Goal: Task Accomplishment & Management: Manage account settings

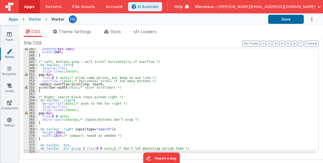
scroll to position [1097, 0]
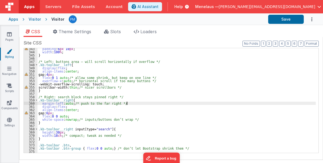
click at [229, 104] on div "padding : 6 px 10 px ; width : 100 % ; } /* Left: buttons area – will scroll ho…" at bounding box center [176, 102] width 278 height 111
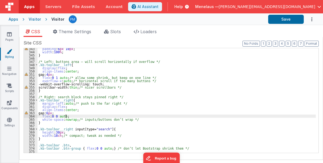
click at [265, 116] on div "padding : 6 px 10 px ; width : 100 % ; } /* Left: buttons area – will scroll ho…" at bounding box center [176, 102] width 278 height 111
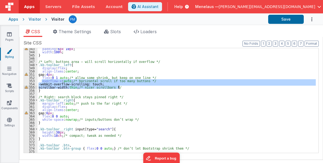
drag, startPoint x: 42, startPoint y: 81, endPoint x: 119, endPoint y: 87, distance: 78.0
click at [119, 87] on div "padding : 6 px 10 px ; width : 100 % ; } /* Left: buttons area – will scroll ho…" at bounding box center [176, 102] width 278 height 111
click at [87, 80] on div "padding : 6 px 10 px ; width : 100 % ; } /* Left: buttons area – will scroll ho…" at bounding box center [176, 100] width 278 height 104
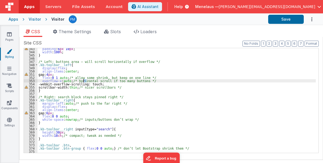
drag, startPoint x: 87, startPoint y: 80, endPoint x: 83, endPoint y: 80, distance: 4.6
click at [84, 80] on div "padding : 6 px 10 px ; width : 100 % ; } /* Left: buttons area – will scroll ho…" at bounding box center [176, 102] width 278 height 111
click at [41, 81] on div "padding : 6 px 10 px ; width : 100 % ; } /* Left: buttons area – will scroll ho…" at bounding box center [176, 102] width 278 height 111
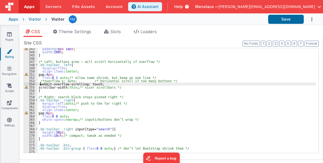
click at [41, 84] on div "padding : 6 px 10 px ; width : 100 % ; } /* Left: buttons area – will scroll ho…" at bounding box center [176, 102] width 278 height 111
click at [40, 87] on div "padding : 6 px 10 px ; width : 100 % ; } /* Left: buttons area – will scroll ho…" at bounding box center [176, 102] width 278 height 111
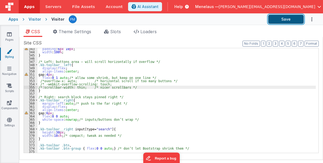
click at [288, 17] on button "Save" at bounding box center [286, 19] width 36 height 9
click at [178, 114] on div "padding : 6 px 10 px ; width : 100 % ; } /* Left: buttons area – will scroll ho…" at bounding box center [176, 102] width 278 height 111
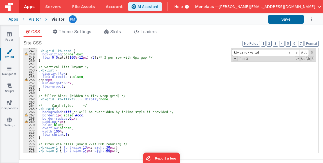
scroll to position [809, 0]
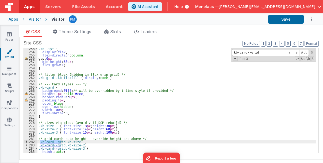
type input "kb-card--grid"
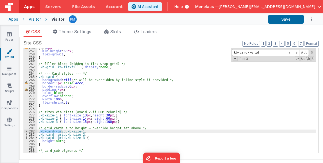
scroll to position [820, 0]
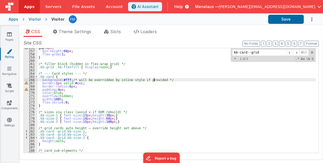
click at [186, 80] on div "gap: 6 px ; min-height : 60 px ; flex-grow : 1 ; } /* filler block (hidden in f…" at bounding box center [176, 101] width 278 height 111
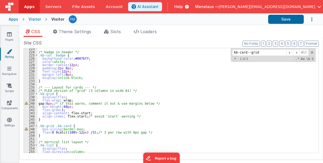
scroll to position [713, 0]
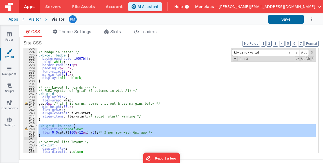
drag, startPoint x: 38, startPoint y: 126, endPoint x: 43, endPoint y: 139, distance: 13.9
click at [43, 139] on div "/* badge in header */ .kb-col__badge { background-color : #007bff ; color : whi…" at bounding box center [176, 102] width 278 height 111
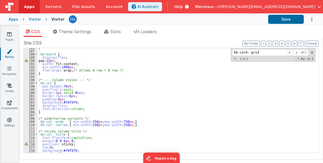
scroll to position [585, 0]
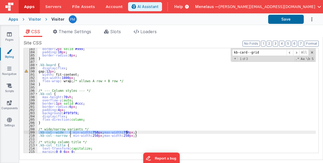
drag, startPoint x: 38, startPoint y: 132, endPoint x: 135, endPoint y: 132, distance: 97.3
click at [135, 132] on div "border : 2 px solid #999 ; padding : 10 px ; border-radius : 8 px ; } .kb-board…" at bounding box center [176, 102] width 278 height 111
click at [135, 132] on div "border : 2 px solid #999 ; padding : 10 px ; border-radius : 8 px ; } .kb-board…" at bounding box center [176, 100] width 278 height 104
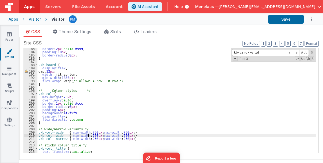
click at [88, 135] on div "border : 2 px solid #999 ; padding : 10 px ; border-radius : 8 px ; } .kb-board…" at bounding box center [176, 102] width 278 height 111
click at [56, 133] on div "border : 2 px solid #999 ; padding : 10 px ; border-radius : 8 px ; } .kb-board…" at bounding box center [176, 102] width 278 height 111
click at [57, 134] on div "border : 2 px solid #999 ; padding : 10 px ; border-radius : 8 px ; } .kb-board…" at bounding box center [176, 102] width 278 height 111
click at [57, 135] on div "border : 2 px solid #999 ; padding : 10 px ; border-radius : 8 px ; } .kb-board…" at bounding box center [176, 102] width 278 height 111
click at [59, 135] on div "border : 2 px solid #999 ; padding : 10 px ; border-radius : 8 px ; } .kb-board…" at bounding box center [176, 102] width 278 height 111
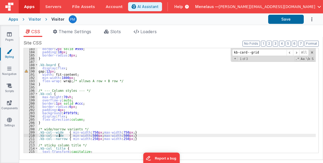
click at [56, 135] on div "border : 2 px solid #999 ; padding : 10 px ; border-radius : 8 px ; } .kb-board…" at bounding box center [176, 102] width 278 height 111
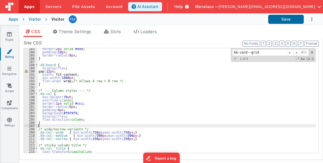
click at [156, 127] on div "border : 2 px solid #999 ; padding : 10 px ; border-radius : 8 px ; } .kb-board…" at bounding box center [176, 102] width 278 height 111
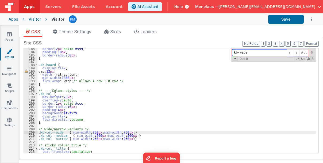
click at [240, 52] on input "kb-wide" at bounding box center [259, 52] width 55 height 7
click at [298, 52] on span at bounding box center [296, 52] width 6 height 7
click at [238, 52] on input "kb--wide" at bounding box center [259, 52] width 55 height 7
click at [297, 52] on span at bounding box center [296, 52] width 6 height 7
drag, startPoint x: 248, startPoint y: 53, endPoint x: 228, endPoint y: 54, distance: 20.4
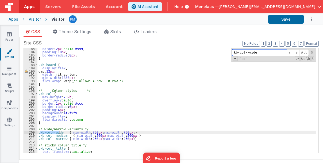
click at [228, 54] on div "border : 2 px solid #999 ; padding : 10 px ; border-radius : 8 px ; } .kb-board…" at bounding box center [176, 100] width 278 height 104
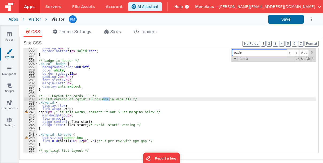
scroll to position [708, 0]
type input "wide"
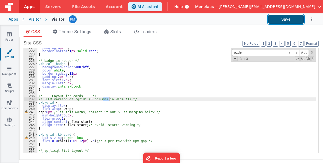
click at [289, 20] on button "Save" at bounding box center [286, 19] width 36 height 9
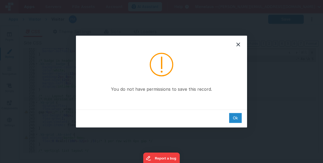
click at [234, 117] on div "Ok" at bounding box center [235, 118] width 13 height 10
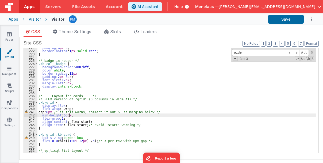
click at [212, 114] on div "padding : 8 px 0 ; border-bottom : 1 px solid #ccc ; } /* badge in header */ .k…" at bounding box center [176, 101] width 278 height 111
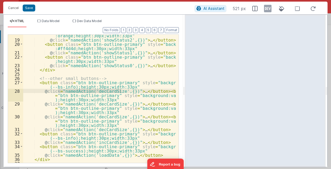
scroll to position [373, 0]
click at [99, 92] on div "< button class = "btn btn-outline-primary" style = "background :orange;height:3…" at bounding box center [99, 99] width 153 height 129
click at [100, 91] on div "< button class = "btn btn-outline-primary" style = "background :orange;height:3…" at bounding box center [99, 100] width 153 height 142
click at [114, 91] on div "< button class = "btn btn-outline-primary" style = "background :orange;height:3…" at bounding box center [99, 100] width 153 height 142
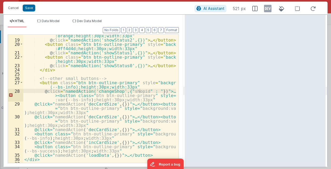
click at [140, 90] on div "< button class = "btn btn-outline-primary" style = "background :orange;height:3…" at bounding box center [99, 100] width 153 height 142
paste textarea
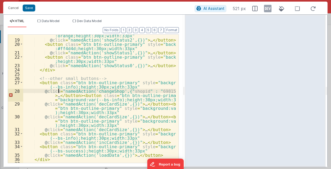
click at [58, 91] on div "< button class = "btn btn-outline-primary" style = "background :orange;height:3…" at bounding box center [99, 100] width 153 height 142
click at [136, 91] on div "< button class = "btn btn-outline-primary" style = "background :orange;height:3…" at bounding box center [99, 100] width 153 height 142
click at [116, 91] on div "< button class = "btn btn-outline-primary" style = "background :orange;height:3…" at bounding box center [99, 100] width 153 height 142
drag, startPoint x: 114, startPoint y: 90, endPoint x: 130, endPoint y: 92, distance: 15.9
click at [130, 92] on div "< button class = "btn btn-outline-primary" style = "background :orange;height:3…" at bounding box center [99, 100] width 153 height 142
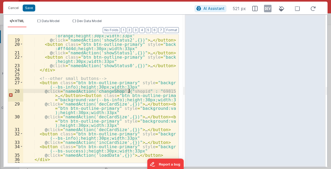
click at [117, 89] on div "< button class = "btn btn-outline-primary" style = "background :orange;height:3…" at bounding box center [99, 99] width 153 height 129
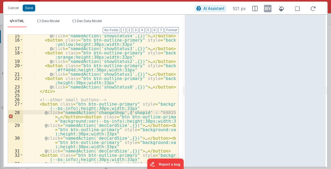
scroll to position [91, 0]
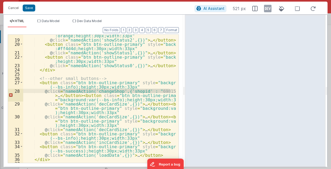
drag, startPoint x: 58, startPoint y: 91, endPoint x: 172, endPoint y: 91, distance: 113.6
click at [172, 91] on div "< button class = "btn btn-outline-primary" style = "background :orange;height:3…" at bounding box center [99, 100] width 153 height 142
click at [58, 91] on div "< button class = "btn btn-outline-primary" style = "background :orange;height:3…" at bounding box center [99, 99] width 153 height 129
drag, startPoint x: 58, startPoint y: 91, endPoint x: 169, endPoint y: 90, distance: 110.9
click at [169, 90] on div "< button class = "btn btn-outline-primary" style = "background :orange;height:3…" at bounding box center [99, 100] width 153 height 142
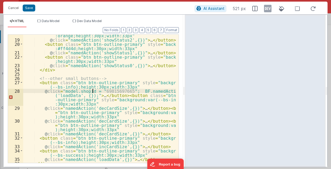
click at [93, 91] on div "< button class = "btn btn-outline-primary" style = "background :orange;height:3…" at bounding box center [99, 100] width 153 height 142
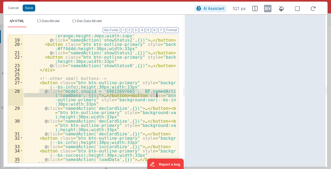
drag, startPoint x: 40, startPoint y: 91, endPoint x: 165, endPoint y: 97, distance: 125.5
click at [165, 97] on div "< button class = "btn btn-outline-primary" style = "background :orange;height:3…" at bounding box center [99, 100] width 153 height 142
click at [166, 94] on div "< button class = "btn btn-outline-primary" style = "background :orange;height:3…" at bounding box center [99, 99] width 153 height 129
drag, startPoint x: 56, startPoint y: 90, endPoint x: 88, endPoint y: 95, distance: 32.7
click at [88, 95] on div "< button class = "btn btn-outline-primary" style = "background :orange;height:3…" at bounding box center [99, 100] width 153 height 142
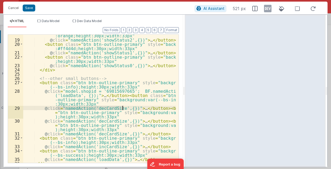
drag, startPoint x: 56, startPoint y: 107, endPoint x: 123, endPoint y: 109, distance: 66.8
click at [123, 109] on div "< button class = "btn btn-outline-primary" style = "background :orange;height:3…" at bounding box center [99, 100] width 153 height 142
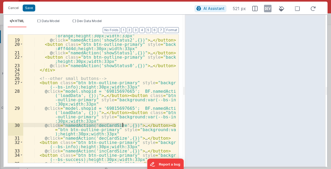
drag, startPoint x: 56, startPoint y: 125, endPoint x: 122, endPoint y: 126, distance: 65.7
click at [122, 126] on div "< button class = "btn btn-outline-primary" style = "background :orange;height:3…" at bounding box center [99, 100] width 153 height 142
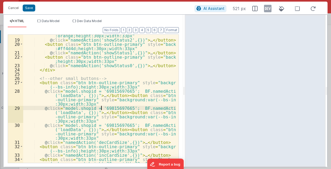
click at [102, 108] on div "< button class = "btn btn-outline-primary" style = "background :orange;height:3…" at bounding box center [99, 100] width 153 height 142
click at [106, 125] on div "< button class = "btn btn-outline-primary" style = "background :orange;height:3…" at bounding box center [99, 100] width 153 height 142
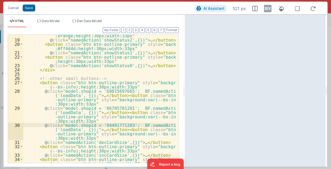
click at [131, 125] on div "< button class = "btn btn-outline-primary" style = "background :orange;height:3…" at bounding box center [99, 100] width 153 height 142
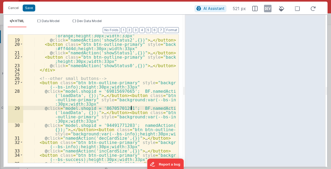
click at [131, 108] on div "< button class = "btn btn-outline-primary" style = "background :orange;height:3…" at bounding box center [99, 100] width 153 height 142
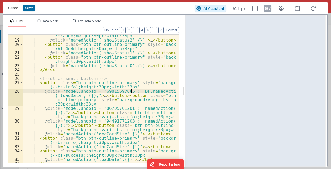
click at [131, 92] on div "< button class = "btn btn-outline-primary" style = "background :orange;height:3…" at bounding box center [99, 100] width 153 height 142
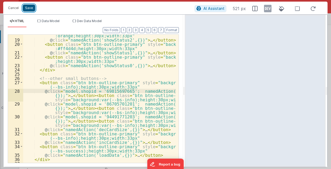
click at [27, 9] on button "Save" at bounding box center [29, 8] width 13 height 7
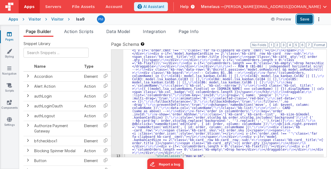
click at [306, 24] on button "Save" at bounding box center [305, 19] width 16 height 9
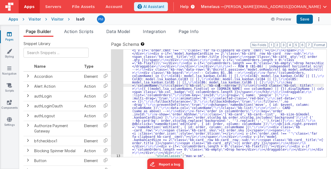
click at [219, 84] on div ""html" : "<!-- Global sticky header (always visible while rows scroll) --> \r\n…" at bounding box center [223, 66] width 201 height 400
click at [114, 85] on div "12" at bounding box center [117, 10] width 12 height 289
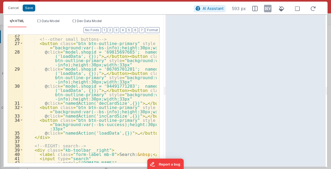
scroll to position [139, 0]
click at [120, 99] on div "<!-- other small buttons --> < button class = "btn btn-outline-primary" style =…" at bounding box center [90, 102] width 134 height 138
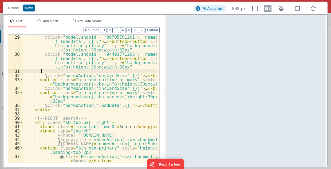
scroll to position [150, 0]
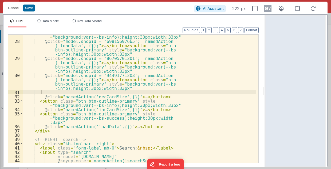
drag, startPoint x: 165, startPoint y: 91, endPoint x: 266, endPoint y: 92, distance: 100.7
click at [266, 92] on html "Cancel Save AI Assistant 222 px HTML Data Model Dev Data Model Format 7 6 5 4 3…" at bounding box center [165, 84] width 331 height 169
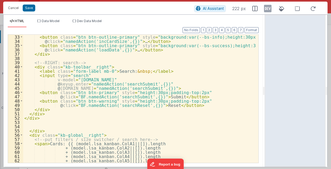
scroll to position [96, 0]
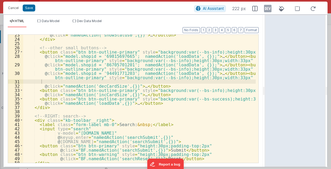
click at [190, 73] on div "@ click = "namedAction('showStatus0',{})" > … </ button > </ div > <!-- other s…" at bounding box center [139, 102] width 233 height 138
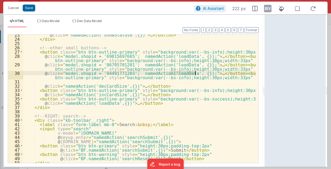
click at [190, 73] on div "@ click = "namedAction('showStatus0',{})" > … </ button > </ div > <!-- other s…" at bounding box center [139, 102] width 233 height 138
click at [189, 73] on div "@ click = "namedAction('showStatus0',{})" > … </ button > </ div > <!-- other s…" at bounding box center [139, 99] width 233 height 129
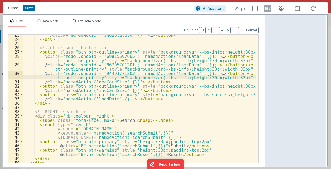
click at [191, 73] on div "@ click = "namedAction('showStatus0',{})" > … </ button > </ div > <!-- other s…" at bounding box center [139, 102] width 233 height 138
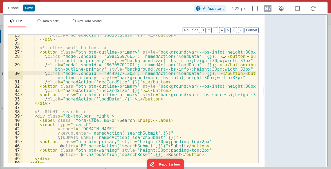
click at [189, 72] on div "@ click = "namedAction('showStatus0',{})" > … </ button > </ div > <!-- other s…" at bounding box center [139, 102] width 233 height 138
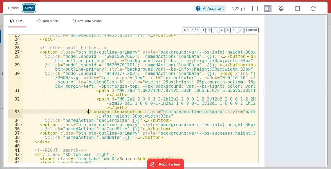
click at [28, 9] on button "Save" at bounding box center [29, 8] width 13 height 7
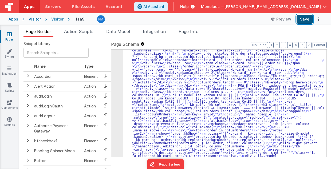
click at [308, 20] on button "Save" at bounding box center [305, 19] width 16 height 9
click at [114, 97] on div "12" at bounding box center [117, 20] width 12 height 308
click at [118, 100] on div "12" at bounding box center [117, 20] width 12 height 308
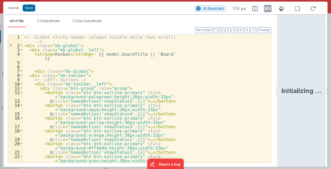
drag, startPoint x: 165, startPoint y: 91, endPoint x: 278, endPoint y: 89, distance: 113.6
click at [278, 89] on html "Cancel Save AI Assistant 174 px HTML Data Model Dev Data Model Format 7 6 5 4 3…" at bounding box center [165, 84] width 331 height 169
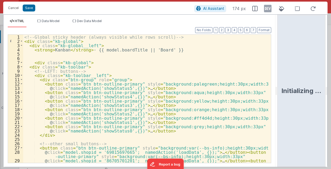
click at [278, 88] on div "Initializing ..." at bounding box center [301, 91] width 49 height 153
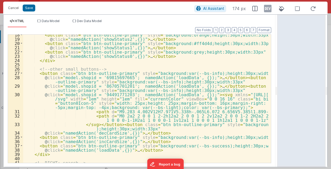
scroll to position [75, 0]
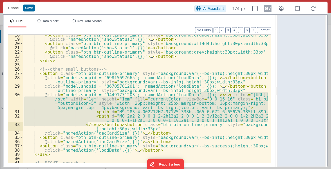
drag, startPoint x: 189, startPoint y: 94, endPoint x: 89, endPoint y: 126, distance: 104.4
click at [89, 126] on div "< button class = "btn btn-outline-primary" style = "background:orange;height:30…" at bounding box center [146, 102] width 246 height 138
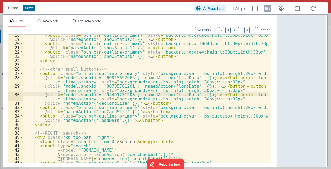
click at [190, 94] on div "< button class = "btn btn-outline-primary" style = "background:orange;height:30…" at bounding box center [146, 102] width 246 height 138
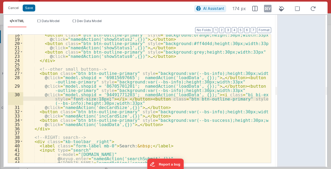
click at [231, 94] on div "< button class = "btn btn-outline-primary" style = "background:orange;height:30…" at bounding box center [146, 102] width 246 height 138
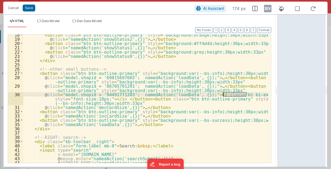
click at [231, 94] on div "< button class = "btn btn-outline-primary" style = "background:orange;height:30…" at bounding box center [146, 102] width 246 height 138
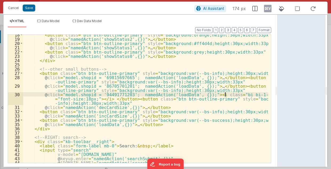
click at [225, 95] on div "< button class = "btn btn-outline-primary" style = "background:orange;height:30…" at bounding box center [146, 102] width 246 height 138
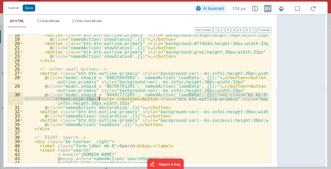
drag, startPoint x: 189, startPoint y: 94, endPoint x: 99, endPoint y: 99, distance: 90.5
click at [99, 99] on div "< button class = "btn btn-outline-primary" style = "background:orange;height:30…" at bounding box center [146, 102] width 246 height 138
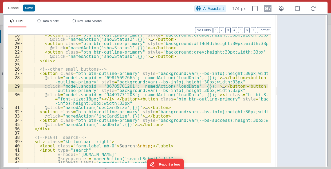
click at [191, 86] on div "< button class = "btn btn-outline-primary" style = "background:orange;height:30…" at bounding box center [146, 102] width 246 height 138
paste textarea
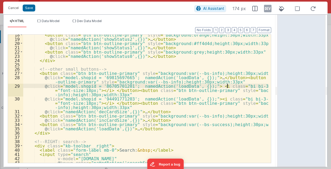
click at [227, 85] on div "< button class = "btn btn-outline-primary" style = "background:orange;height:30…" at bounding box center [146, 102] width 246 height 138
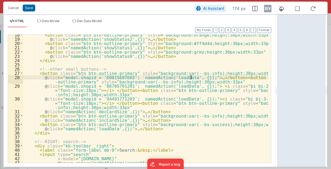
click at [191, 77] on div "< button class = "btn btn-outline-primary" style = "background:orange;height:30…" at bounding box center [146, 102] width 246 height 138
paste textarea
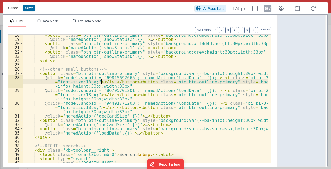
click at [227, 76] on div "< button class = "btn btn-outline-primary" style = "background:orange;height:30…" at bounding box center [146, 102] width 246 height 138
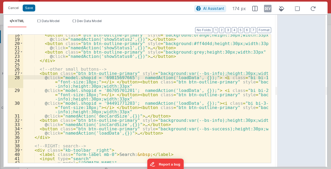
scroll to position [86, 0]
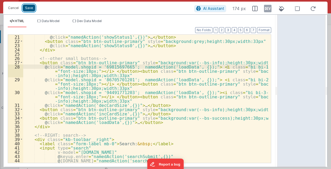
click at [28, 7] on button "Save" at bounding box center [29, 8] width 13 height 7
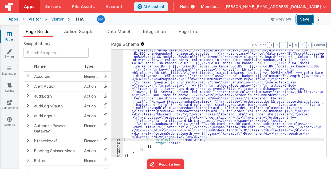
click at [307, 18] on button "Save" at bounding box center [305, 19] width 16 height 9
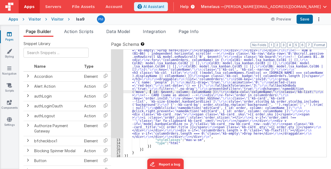
click at [150, 92] on div ""html" : "<!-- Global sticky header (always visible while rows scroll) --> \r\n…" at bounding box center [223, 48] width 201 height 403
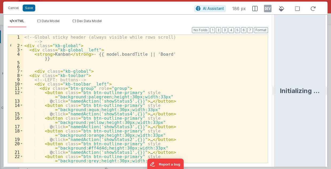
drag, startPoint x: 165, startPoint y: 92, endPoint x: 275, endPoint y: 92, distance: 109.8
click at [275, 92] on html "Cancel Save AI Assistant 186 px HTML Data Model Dev Data Model Format 7 6 5 4 3…" at bounding box center [165, 84] width 331 height 169
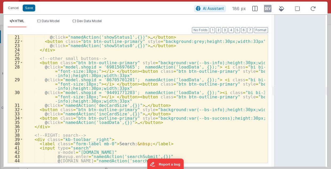
click at [86, 96] on div "@ click = "namedAction('showStatus1',{})" > … </ button > < button class = "btn…" at bounding box center [144, 104] width 242 height 138
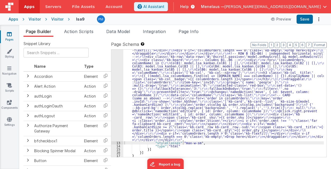
click at [170, 91] on div ""html" : "<!-- Global sticky header (always visible while rows scroll) --> \r\n…" at bounding box center [223, 50] width 201 height 406
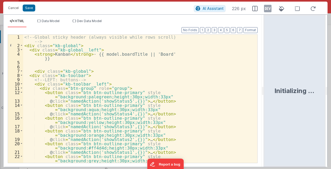
drag, startPoint x: 164, startPoint y: 91, endPoint x: 265, endPoint y: 89, distance: 100.8
click at [265, 89] on html "Cancel Save AI Assistant 226 px HTML Data Model Dev Data Model Format 7 6 5 4 3…" at bounding box center [165, 84] width 331 height 169
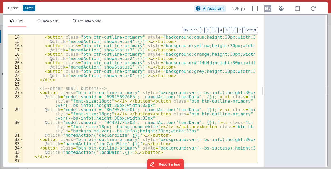
scroll to position [77, 0]
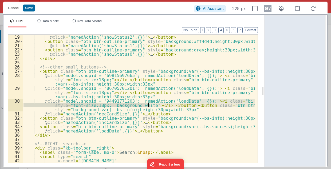
drag, startPoint x: 189, startPoint y: 101, endPoint x: 148, endPoint y: 104, distance: 40.7
click at [148, 104] on div "@ click = "namedAction('showStatus2',{})" > … </ button > < button class = "btn…" at bounding box center [139, 104] width 232 height 138
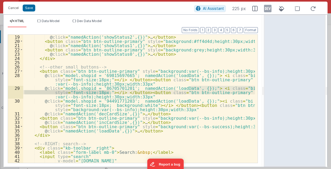
drag, startPoint x: 191, startPoint y: 88, endPoint x: 110, endPoint y: 92, distance: 81.6
click at [110, 92] on div "@ click = "namedAction('showStatus2',{})" > … </ button > < button class = "btn…" at bounding box center [139, 104] width 232 height 138
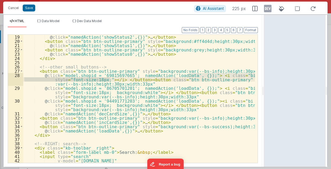
drag, startPoint x: 191, startPoint y: 75, endPoint x: 110, endPoint y: 80, distance: 81.7
click at [110, 80] on div "@ click = "namedAction('showStatus2',{})" > … </ button > < button class = "btn…" at bounding box center [139, 104] width 232 height 138
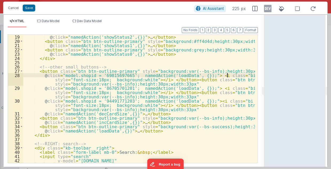
click at [227, 76] on div "@ click = "namedAction('showStatus2',{})" > … </ button > < button class = "btn…" at bounding box center [139, 104] width 232 height 138
click at [227, 87] on div "@ click = "namedAction('showStatus2',{})" > … </ button > < button class = "btn…" at bounding box center [139, 104] width 232 height 138
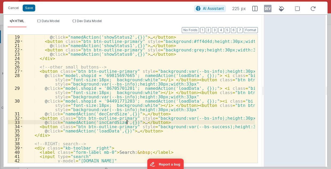
click at [127, 121] on div "@ click = "namedAction('showStatus2',{})" > … </ button > < button class = "btn…" at bounding box center [139, 104] width 232 height 138
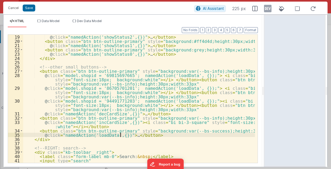
click at [120, 136] on div "@ click = "namedAction('showStatus2',{})" > … </ button > < button class = "btn…" at bounding box center [139, 104] width 232 height 138
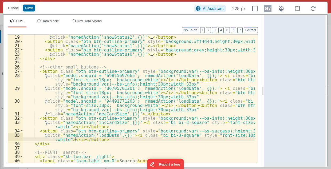
click at [159, 122] on div "@ click = "namedAction('showStatus2',{})" > … </ button > < button class = "btn…" at bounding box center [139, 104] width 232 height 138
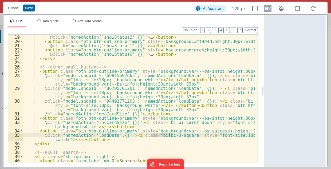
drag, startPoint x: 153, startPoint y: 135, endPoint x: 169, endPoint y: 137, distance: 16.1
click at [169, 137] on div "@ click = "namedAction('showStatus2',{})" > … </ button > < button class = "btn…" at bounding box center [139, 104] width 232 height 138
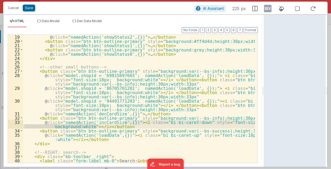
drag, startPoint x: 125, startPoint y: 122, endPoint x: 97, endPoint y: 125, distance: 28.2
click at [97, 125] on div "@ click = "namedAction('showStatus2',{})" > … </ button > < button class = "btn…" at bounding box center [139, 104] width 232 height 138
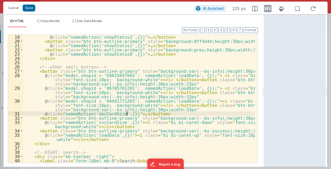
click at [126, 114] on div "@ click = "namedAction('showStatus2',{})" > … </ button > < button class = "btn…" at bounding box center [139, 104] width 232 height 138
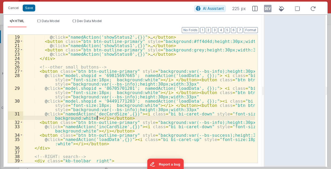
click at [42, 113] on div "@ click = "namedAction('showStatus2',{})" > … </ button > < button class = "btn…" at bounding box center [139, 104] width 232 height 138
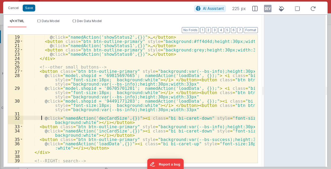
click at [42, 143] on div "@ click = "namedAction('showStatus2',{})" > … </ button > < button class = "btn…" at bounding box center [139, 104] width 232 height 138
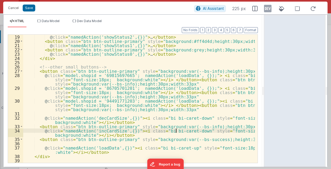
click at [175, 131] on div "@ click = "namedAction('showStatus2',{})" > … </ button > < button class = "btn…" at bounding box center [139, 104] width 232 height 138
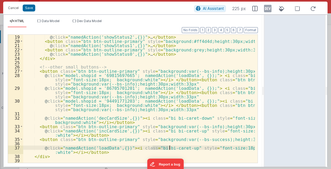
drag, startPoint x: 152, startPoint y: 147, endPoint x: 169, endPoint y: 148, distance: 17.7
click at [169, 148] on div "@ click = "namedAction('showStatus2',{})" > … </ button > < button class = "btn…" at bounding box center [139, 104] width 232 height 138
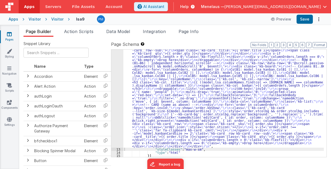
click at [152, 73] on div ""html" : "<!-- Global sticky header (always visible while rows scroll) --> \r\n…" at bounding box center [223, 53] width 201 height 413
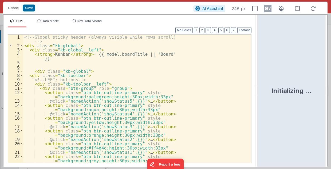
drag, startPoint x: 165, startPoint y: 92, endPoint x: 258, endPoint y: 91, distance: 93.3
click at [258, 91] on html "Cancel Save AI Assistant 248 px HTML Data Model Dev Data Model Format 7 6 5 4 3…" at bounding box center [165, 84] width 331 height 169
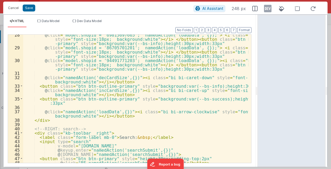
scroll to position [160, 0]
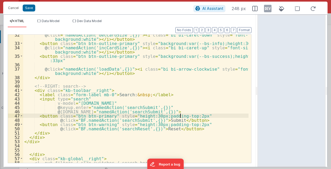
click at [209, 116] on div "@ click = "namedAction('decCardSize',{})" > < i class = "bi bi-caret-down" styl…" at bounding box center [136, 104] width 226 height 142
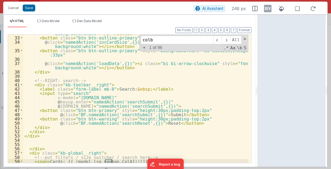
scroll to position [252, 0]
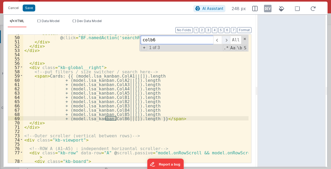
click at [228, 40] on span at bounding box center [226, 40] width 8 height 9
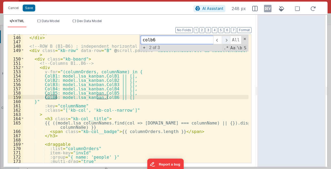
click at [228, 40] on span at bounding box center [226, 40] width 8 height 9
click at [229, 40] on span at bounding box center [226, 40] width 8 height 9
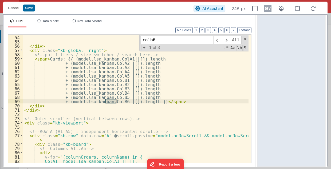
drag, startPoint x: 151, startPoint y: 40, endPoint x: 157, endPoint y: 40, distance: 6.2
click at [157, 40] on input "colb6" at bounding box center [177, 40] width 73 height 9
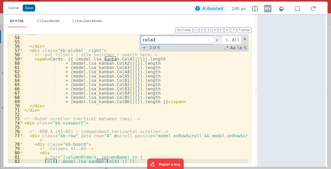
type input "cola1"
click at [222, 39] on span at bounding box center [217, 40] width 8 height 9
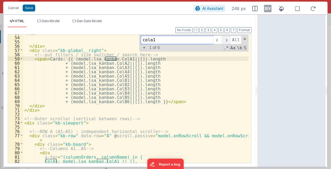
click at [228, 39] on span at bounding box center [226, 40] width 8 height 9
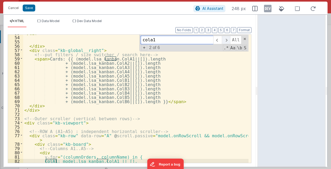
click at [228, 39] on span at bounding box center [226, 40] width 8 height 9
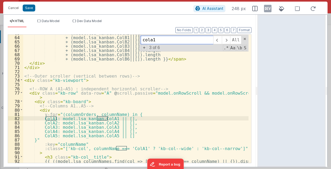
scroll to position [322, 0]
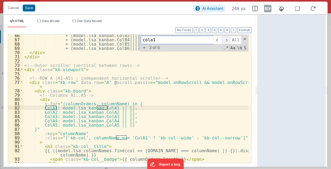
click at [229, 39] on span at bounding box center [226, 40] width 8 height 9
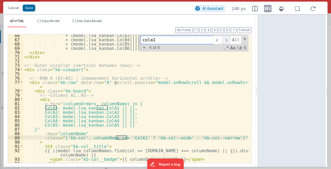
click at [229, 39] on span at bounding box center [226, 40] width 8 height 9
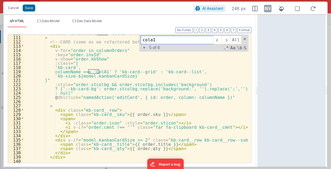
scroll to position [510, 0]
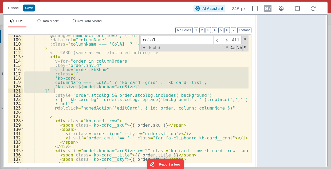
drag, startPoint x: 50, startPoint y: 69, endPoint x: 208, endPoint y: 90, distance: 160.0
click at [208, 90] on div "@ change = "namedAction('move', { id: $event, column: columnName })" :data-col …" at bounding box center [136, 102] width 226 height 138
click at [208, 90] on div "@ change = "namedAction('move', { id: $event, column: columnName })" :data-col …" at bounding box center [136, 99] width 226 height 129
drag, startPoint x: 49, startPoint y: 69, endPoint x: 69, endPoint y: 90, distance: 28.3
click at [69, 90] on div "@ change = "namedAction('move', { id: $event, column: columnName })" :data-col …" at bounding box center [136, 102] width 226 height 138
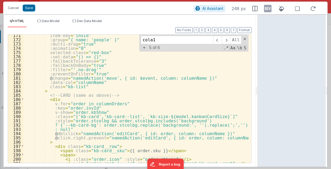
scroll to position [788, 0]
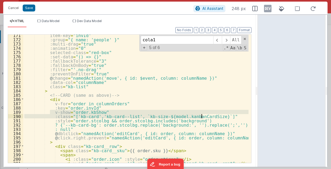
drag, startPoint x: 50, startPoint y: 112, endPoint x: 203, endPoint y: 116, distance: 153.7
click at [203, 116] on div "item-key = "invId" :group = "{ name: 'people' }" :multi-drag = "true" :animatio…" at bounding box center [136, 102] width 226 height 138
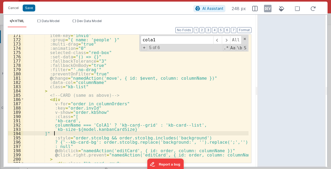
click at [99, 124] on div "item-key = "invId" :group = "{ name: 'people' }" :multi-drag = "true" :animatio…" at bounding box center [136, 102] width 226 height 138
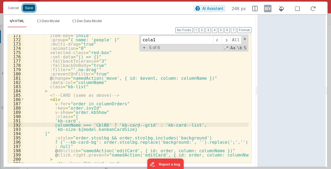
click at [30, 8] on button "Save" at bounding box center [29, 8] width 13 height 7
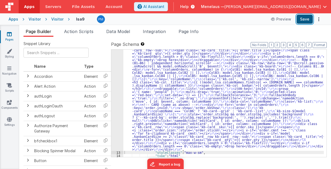
click at [305, 17] on button "Save" at bounding box center [305, 19] width 16 height 9
click at [318, 19] on icon "Options" at bounding box center [318, 19] width 7 height 0
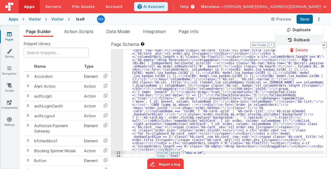
click at [313, 40] on link "Rollback" at bounding box center [299, 40] width 47 height 10
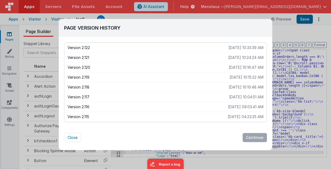
click at [283, 35] on div "Page Version History Version 2.122 [DATE] 10:33:39 AM Version 2.121 [DATE] 10:2…" at bounding box center [165, 84] width 331 height 169
click at [75, 138] on button "Close" at bounding box center [72, 137] width 17 height 9
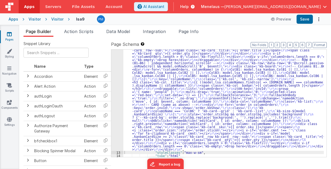
click at [151, 95] on div ""html" : "<!-- Global sticky header (always visible while rows scroll) --> \r\n…" at bounding box center [223, 55] width 201 height 416
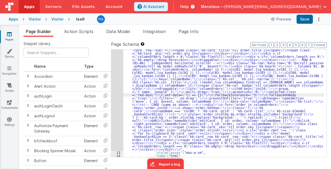
click at [187, 92] on div ""html" : "<!-- Global sticky header (always visible while rows scroll) --> \r\n…" at bounding box center [223, 55] width 201 height 416
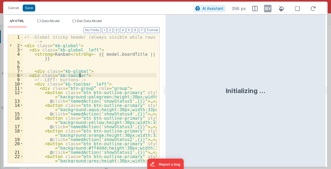
click at [137, 76] on div "<!-- Global sticky header (always visible while rows scroll) --> < div class = …" at bounding box center [90, 106] width 134 height 142
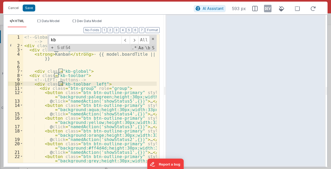
type input "k"
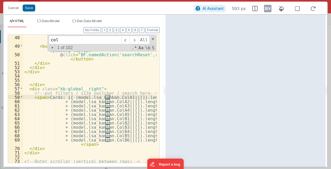
scroll to position [346, 0]
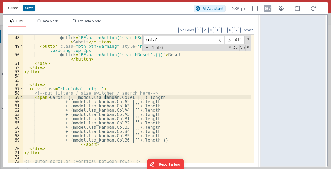
drag, startPoint x: 165, startPoint y: 93, endPoint x: 261, endPoint y: 91, distance: 96.2
click at [261, 91] on html "Cancel Save AI Assistant 238 px HTML Data Model Dev Data Model Format 7 6 5 4 3…" at bounding box center [165, 84] width 331 height 169
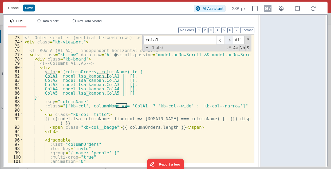
click at [232, 39] on span at bounding box center [229, 40] width 8 height 9
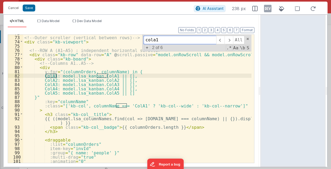
click at [161, 40] on input "cola1" at bounding box center [180, 40] width 73 height 9
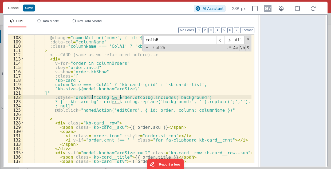
scroll to position [658, 0]
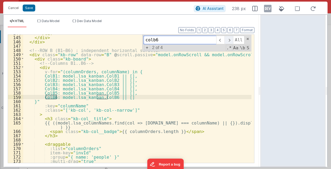
click at [231, 40] on span at bounding box center [229, 40] width 8 height 9
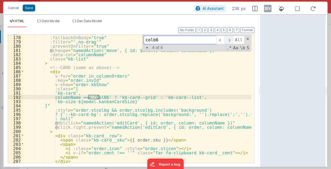
click at [231, 40] on span at bounding box center [229, 40] width 8 height 9
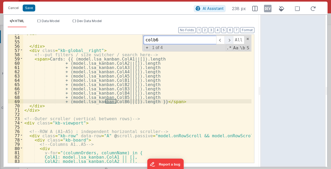
scroll to position [265, 0]
drag, startPoint x: 154, startPoint y: 40, endPoint x: 164, endPoint y: 40, distance: 9.6
click at [164, 40] on input "colb6" at bounding box center [180, 40] width 73 height 9
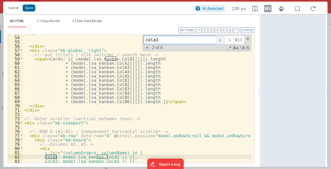
type input "cola1"
click at [223, 39] on span at bounding box center [220, 40] width 8 height 9
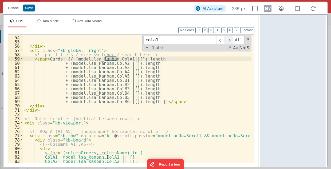
click at [232, 39] on span at bounding box center [229, 40] width 8 height 9
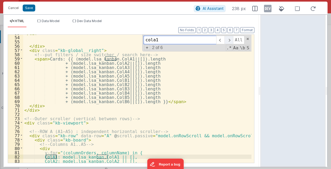
click at [232, 39] on span at bounding box center [229, 40] width 8 height 9
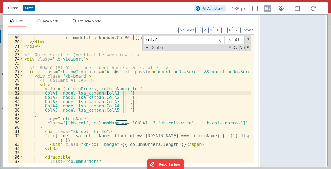
scroll to position [339, 0]
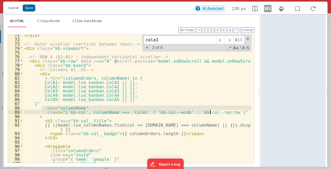
drag, startPoint x: 41, startPoint y: 108, endPoint x: 222, endPoint y: 113, distance: 180.7
click at [222, 113] on div "</ div > <!-- Outer scroller (vertical between rows) --> < div class = "kb-view…" at bounding box center [137, 102] width 229 height 138
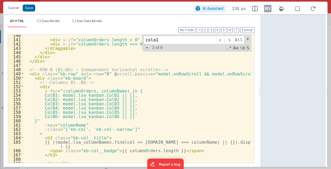
scroll to position [649, 0]
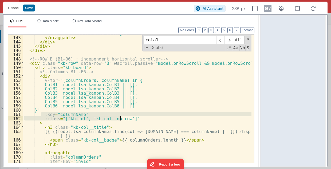
drag, startPoint x: 42, startPoint y: 114, endPoint x: 122, endPoint y: 118, distance: 80.3
click at [122, 118] on div "< div v-if = "columnOrders.length === 0" class = "kb-empty" > Drop here </ div …" at bounding box center [137, 100] width 229 height 138
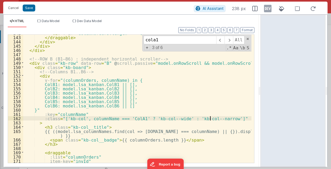
click at [123, 118] on div "< div v-if = "columnOrders.length === 0" class = "kb-empty" > Drop here </ div …" at bounding box center [137, 100] width 229 height 138
click at [32, 8] on button "Save" at bounding box center [29, 8] width 13 height 7
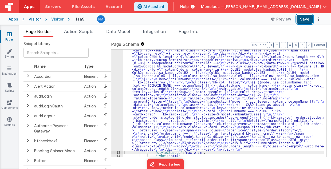
click at [308, 18] on button "Save" at bounding box center [305, 19] width 16 height 9
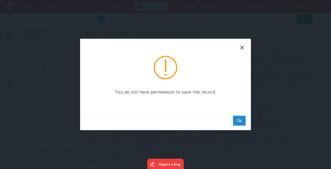
click at [239, 119] on div "Ok" at bounding box center [239, 121] width 13 height 10
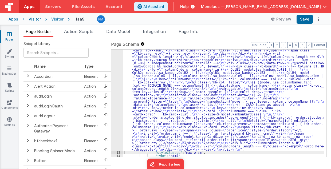
click at [222, 91] on div ""html" : "<!-- Global sticky header (always visible while rows scroll) --> \r\n…" at bounding box center [223, 55] width 201 height 416
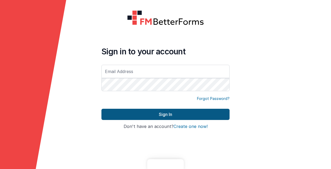
type input "[PERSON_NAME][EMAIL_ADDRESS][DOMAIN_NAME]"
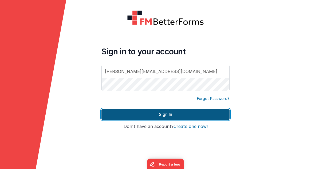
click at [165, 115] on button "Sign In" at bounding box center [166, 114] width 128 height 11
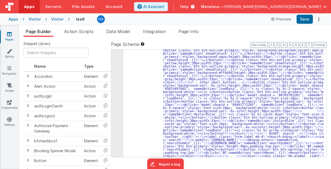
scroll to position [203, 0]
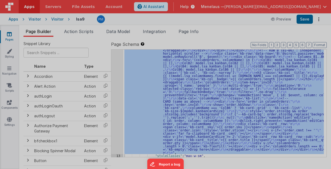
scroll to position [437, 0]
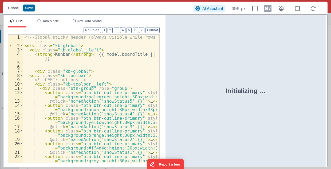
click at [15, 7] on button "Cancel" at bounding box center [13, 7] width 16 height 7
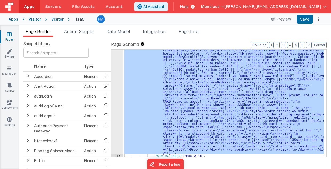
click at [202, 100] on div ""html" : "<!-- Global sticky header (always visible while rows scroll) --> \r\n…" at bounding box center [223, 104] width 201 height 108
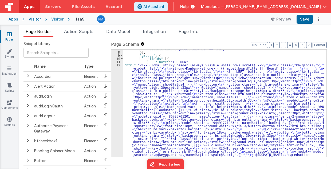
scroll to position [175, 0]
click at [305, 19] on button "Save" at bounding box center [305, 19] width 16 height 9
drag, startPoint x: 182, startPoint y: 99, endPoint x: 169, endPoint y: 99, distance: 12.3
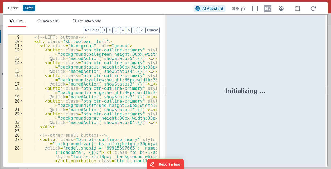
scroll to position [43, 0]
click at [166, 90] on div "Initializing ..." at bounding box center [246, 91] width 161 height 153
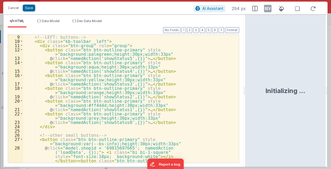
drag, startPoint x: 165, startPoint y: 92, endPoint x: 246, endPoint y: 94, distance: 81.5
click at [246, 94] on html "Cancel Save AI Assistant 294 px HTML Data Model Dev Data Model Format 7 6 5 4 3…" at bounding box center [165, 84] width 331 height 169
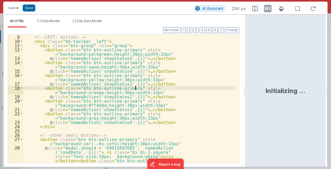
click at [203, 89] on div "<!-- LEFT: buttons --> < div class = "kb-toolbar__left" > < div class = "btn-gr…" at bounding box center [129, 114] width 213 height 159
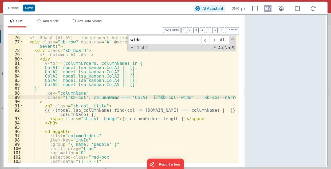
scroll to position [371, 0]
type input "wide"
click at [215, 38] on span at bounding box center [214, 40] width 8 height 9
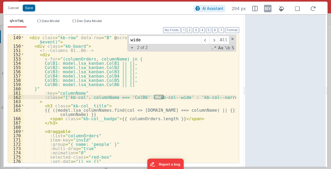
click at [158, 97] on div "<!-- ROW B (B1–B6) : independent horizontal scroller --> < div class = "kb-row"…" at bounding box center [129, 99] width 213 height 129
click at [158, 97] on div "<!-- ROW B (B1–B6) : independent horizontal scroller --> < div class = "kb-row"…" at bounding box center [130, 100] width 214 height 138
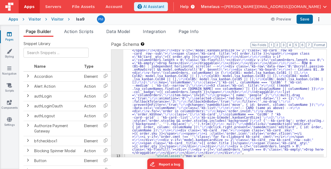
click at [223, 35] on ul "Page Builder Action Scripts Data Model Integration Page Info" at bounding box center [175, 32] width 312 height 9
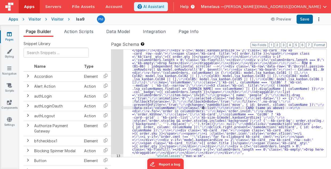
click at [204, 107] on div ""html" : "<!-- Global sticky header (always visible while rows scroll) --> \r\n…" at bounding box center [223, 58] width 201 height 416
click at [118, 93] on div "12" at bounding box center [117, 2] width 12 height 305
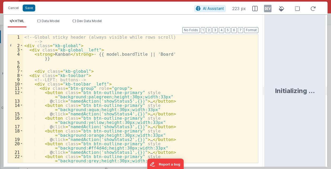
drag, startPoint x: 165, startPoint y: 93, endPoint x: 265, endPoint y: 105, distance: 101.1
click at [265, 105] on html "Cancel Save AI Assistant 223 px HTML Data Model Dev Data Model Format 7 6 5 4 3…" at bounding box center [165, 84] width 331 height 169
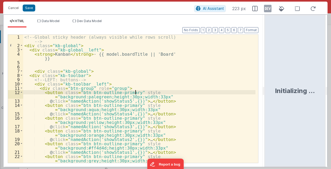
click at [185, 91] on div "<!-- Global sticky header (always visible while rows scroll) --> < div class = …" at bounding box center [139, 106] width 232 height 142
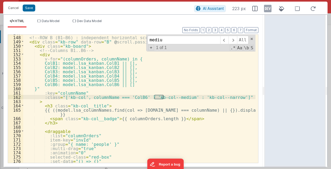
scroll to position [671, 0]
type input "medium"
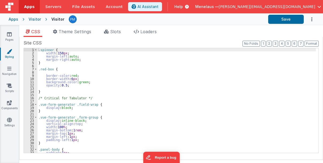
click at [149, 73] on div ".spinner { width : 150 px ; margin-left : auto ; margin-right : auto ; } .red-b…" at bounding box center [176, 103] width 278 height 111
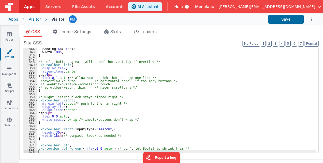
scroll to position [1101, 0]
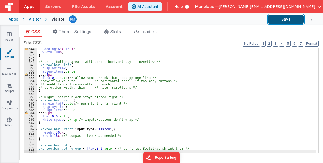
click at [289, 18] on button "Save" at bounding box center [286, 19] width 36 height 9
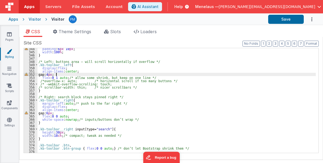
click at [228, 74] on div "padding : 6 px 10 px ; width : 100 % ; } /* Left: buttons area – will scroll ho…" at bounding box center [176, 102] width 278 height 111
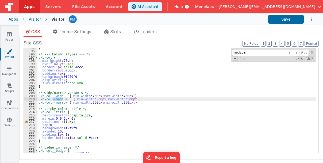
scroll to position [621, 0]
type input "medium"
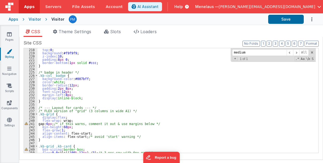
scroll to position [706, 0]
